Goal: Information Seeking & Learning: Find contact information

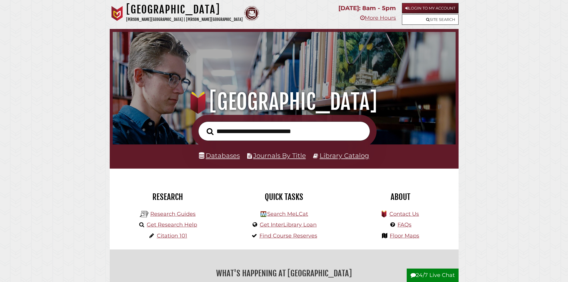
scroll to position [113, 340]
click at [403, 212] on link "Contact Us" at bounding box center [404, 214] width 30 height 7
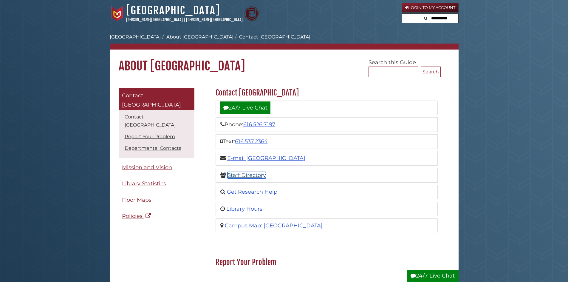
click at [240, 174] on link "Staff Directory" at bounding box center [247, 175] width 38 height 7
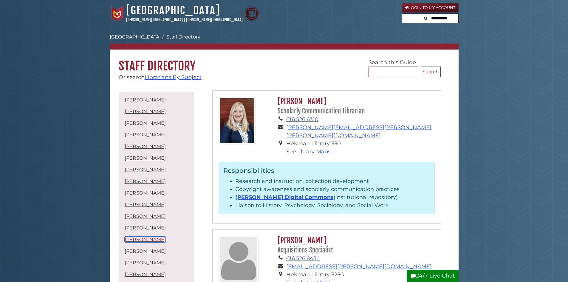
click at [151, 241] on link "David Malone" at bounding box center [145, 239] width 41 height 6
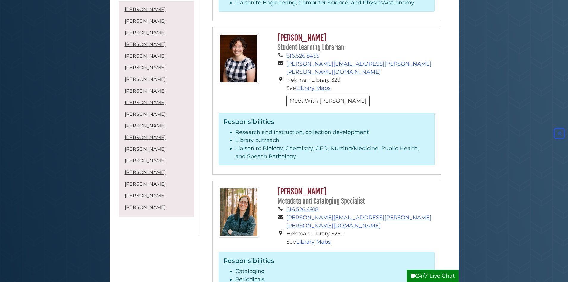
scroll to position [1752, 0]
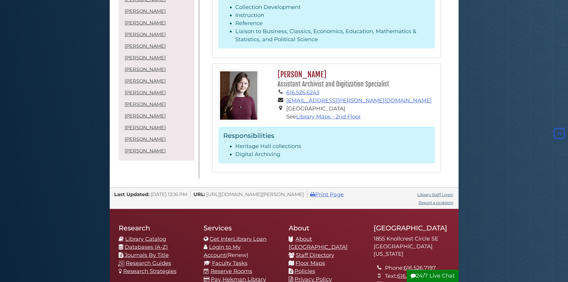
scroll to position [2173, 0]
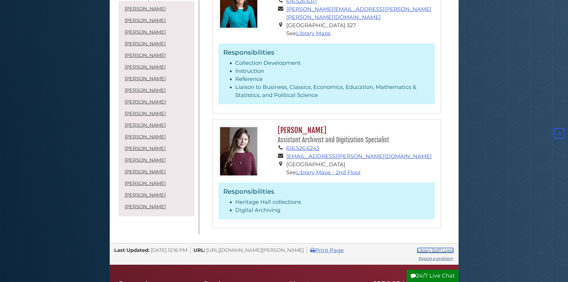
click at [448, 248] on link "Library Staff Login" at bounding box center [435, 250] width 36 height 5
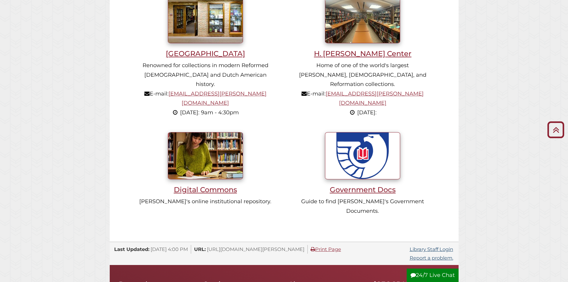
scroll to position [447, 0]
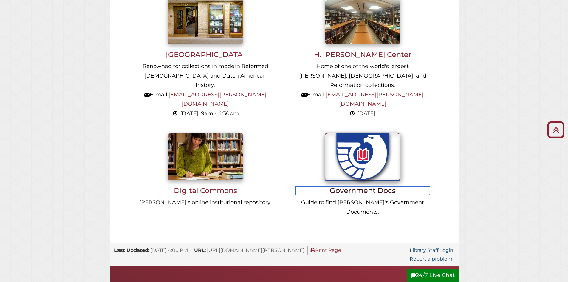
click at [349, 186] on h3 "Government Docs" at bounding box center [363, 190] width 135 height 9
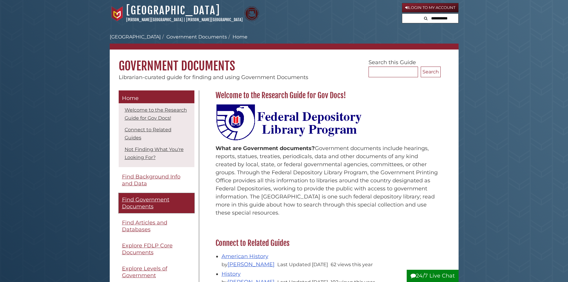
click at [142, 201] on span "Find Government Documents" at bounding box center [145, 202] width 47 height 13
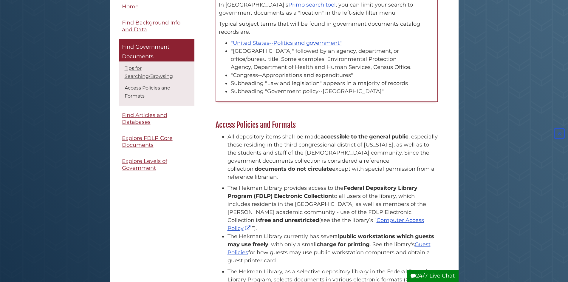
scroll to position [119, 0]
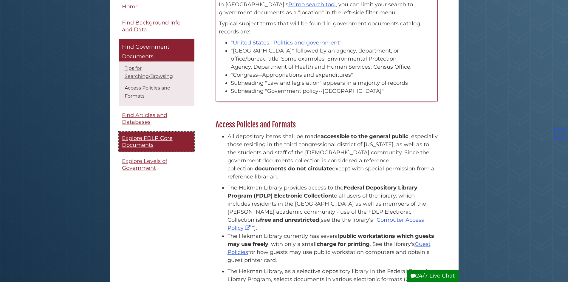
click at [139, 137] on span "Explore FDLP Core Documents" at bounding box center [147, 141] width 51 height 13
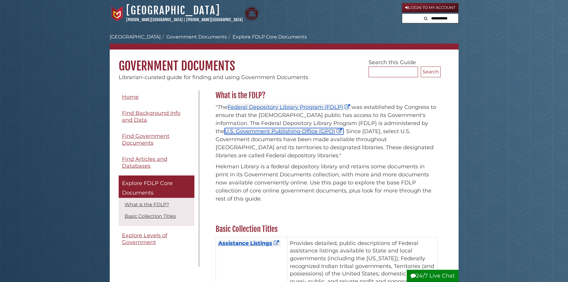
click at [262, 132] on link "U.S. Government Publishing Office (GPO)" at bounding box center [284, 131] width 119 height 7
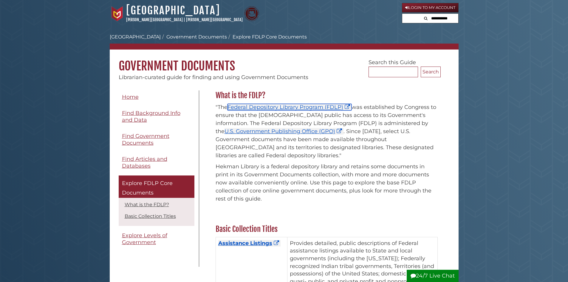
click at [265, 106] on link "Federal Depository Library Program (FDLP)" at bounding box center [290, 107] width 124 height 7
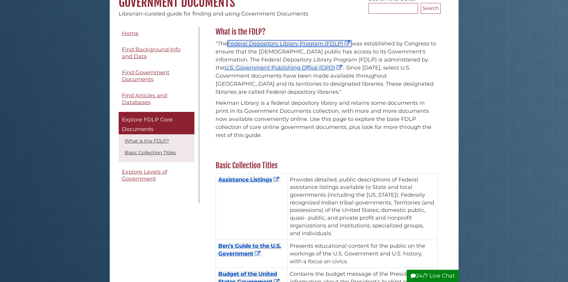
scroll to position [89, 0]
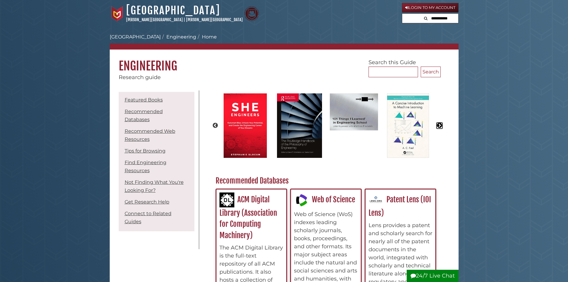
click at [439, 126] on button "Next" at bounding box center [440, 126] width 6 height 6
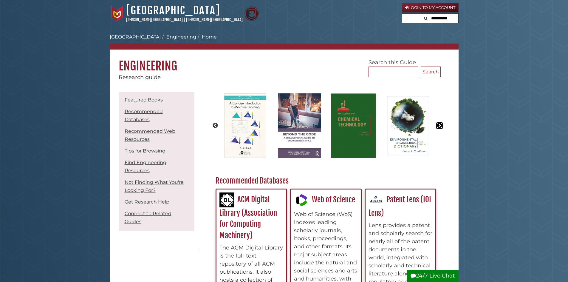
click at [439, 126] on button "Next" at bounding box center [440, 126] width 6 height 6
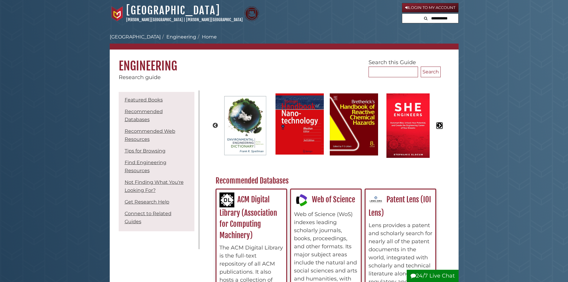
click at [439, 126] on button "Next" at bounding box center [440, 126] width 6 height 6
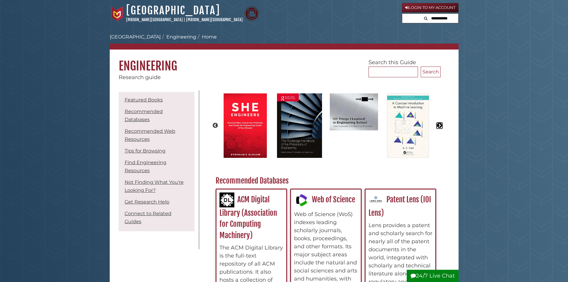
click at [439, 126] on button "Next" at bounding box center [440, 126] width 6 height 6
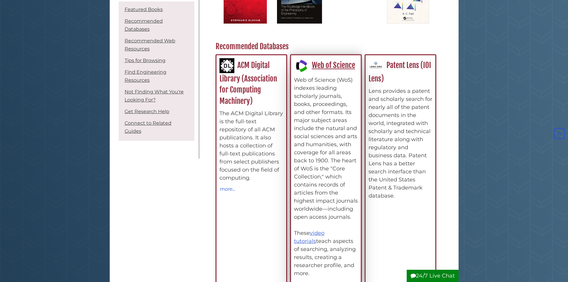
scroll to position [149, 0]
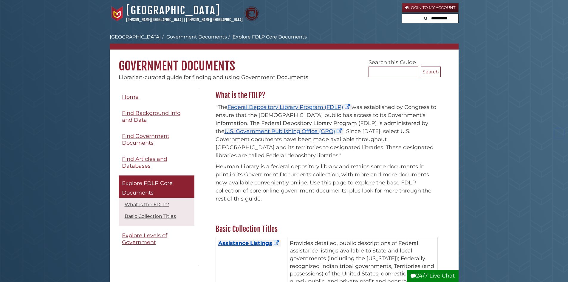
scroll to position [89, 0]
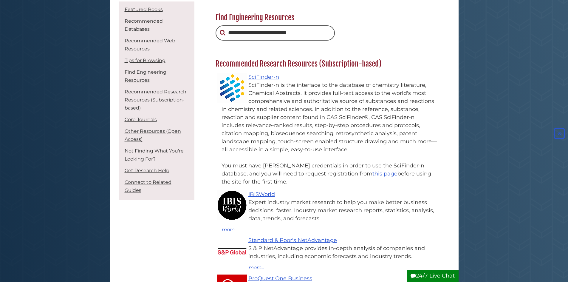
scroll to position [1491, 0]
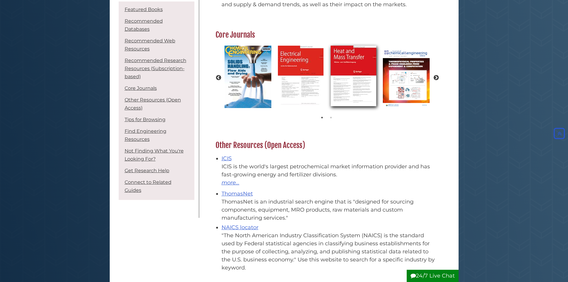
scroll to position [1721, 0]
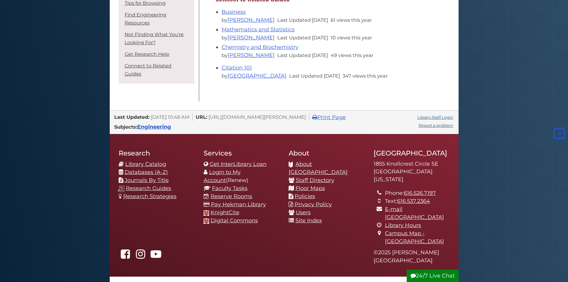
scroll to position [2527, 0]
